Goal: Task Accomplishment & Management: Manage account settings

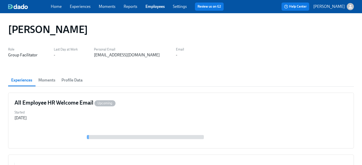
drag, startPoint x: 148, startPoint y: 5, endPoint x: 202, endPoint y: 12, distance: 55.0
click at [148, 5] on link "Employees" at bounding box center [155, 6] width 19 height 5
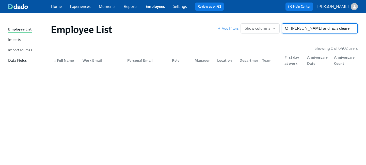
drag, startPoint x: 336, startPoint y: 29, endPoint x: 154, endPoint y: 16, distance: 182.6
click at [161, 17] on div "Employee List Imports Import sources Data Fields Employee List Add filters Show…" at bounding box center [183, 89] width 366 height 152
type input "[PERSON_NAME]"
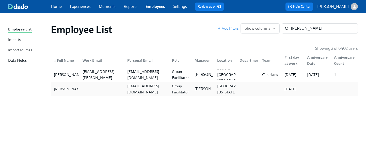
click at [157, 88] on div "[EMAIL_ADDRESS][DOMAIN_NAME]" at bounding box center [146, 89] width 43 height 12
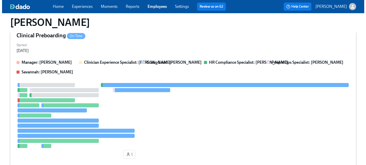
scroll to position [63, 0]
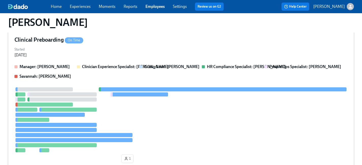
click at [179, 59] on div "Clinical Preboarding On Time Started [DATE] Manager: [PERSON_NAME] Clinician Ex…" at bounding box center [181, 101] width 346 height 142
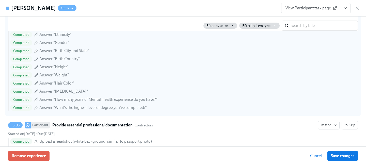
scroll to position [542, 0]
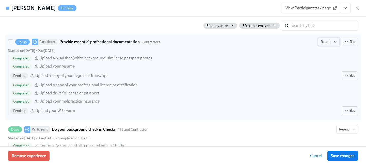
click at [323, 42] on span "Resend" at bounding box center [329, 41] width 16 height 5
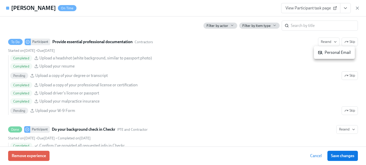
click at [331, 52] on div "Personal Email" at bounding box center [334, 53] width 33 height 6
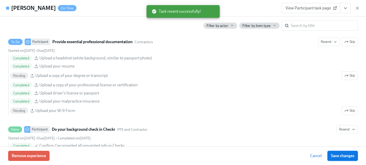
click at [336, 154] on span "Save changes" at bounding box center [342, 155] width 23 height 5
